Goal: Navigation & Orientation: Find specific page/section

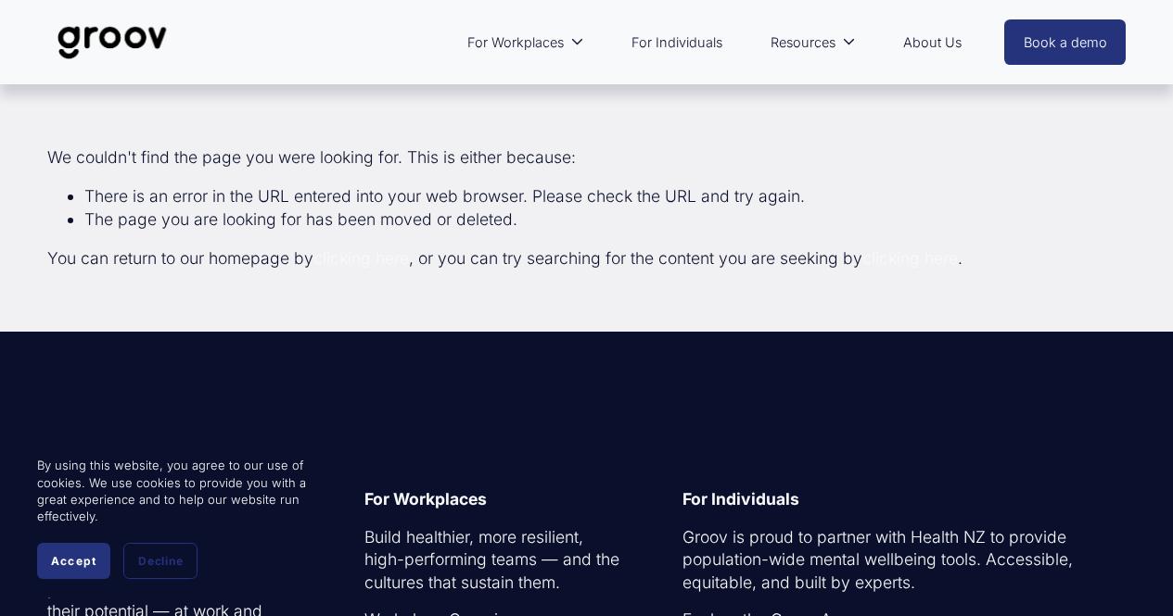
click at [77, 546] on button "Accept" at bounding box center [73, 561] width 73 height 36
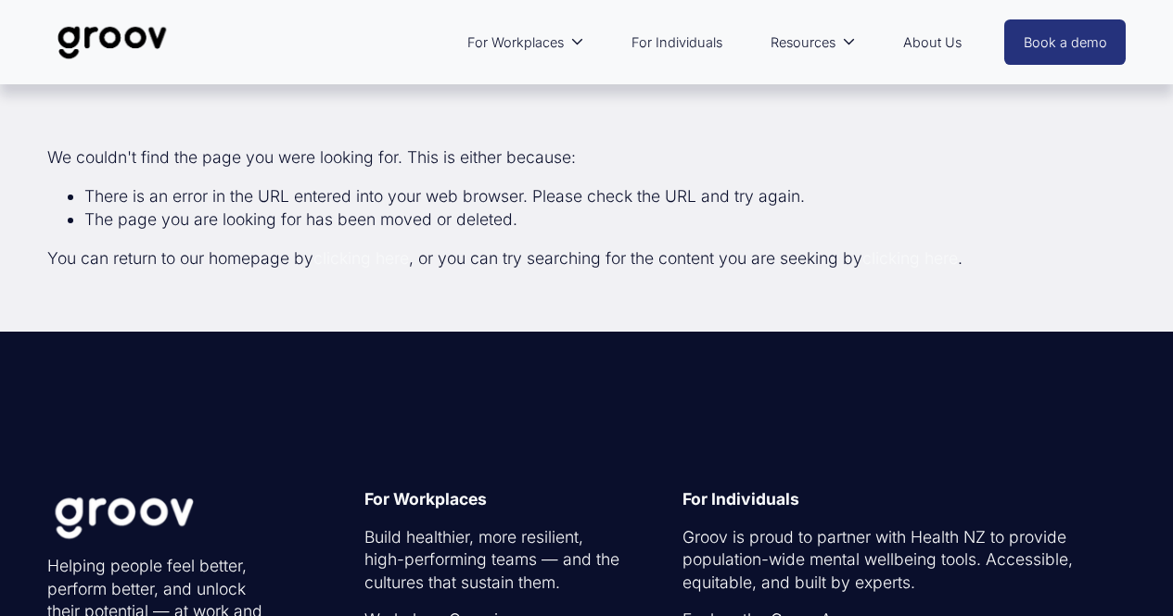
click at [112, 39] on img at bounding box center [112, 42] width 131 height 61
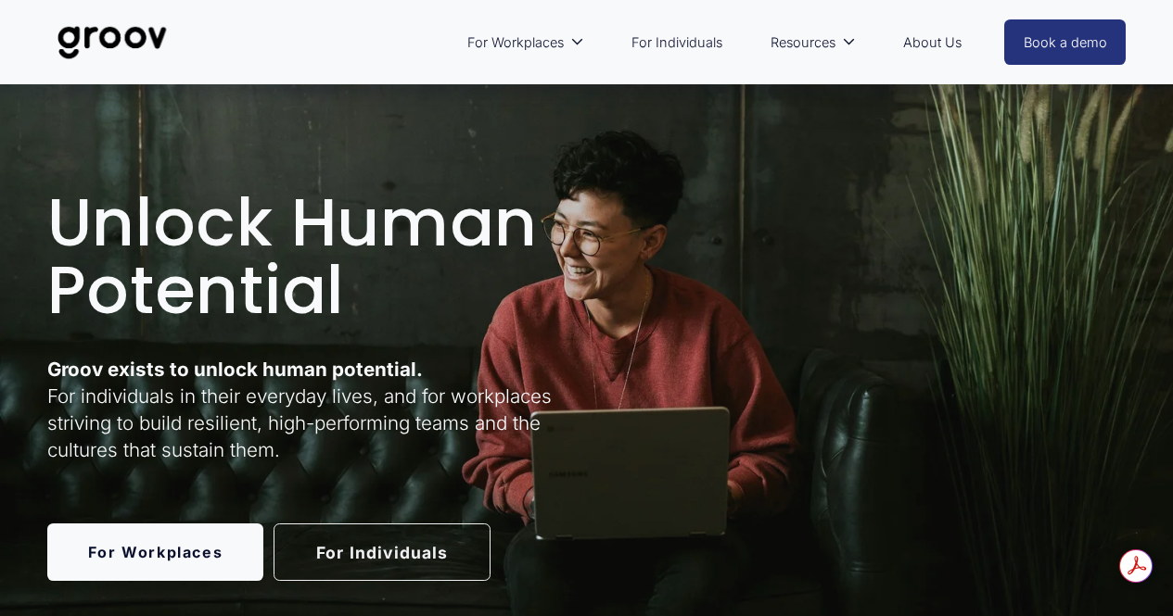
click at [420, 549] on link "For Individuals" at bounding box center [381, 552] width 217 height 57
